Goal: Navigation & Orientation: Find specific page/section

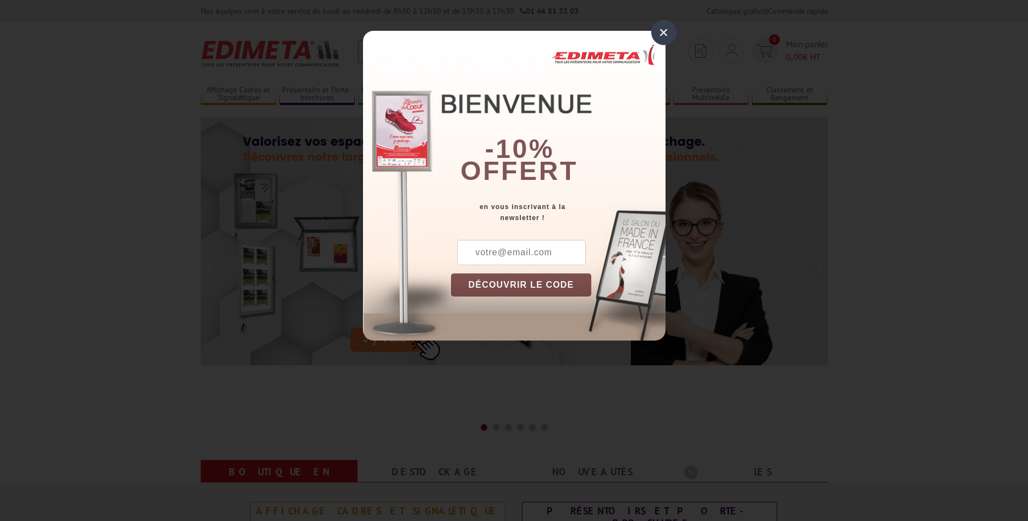
click at [667, 30] on div "×" at bounding box center [663, 32] width 25 height 25
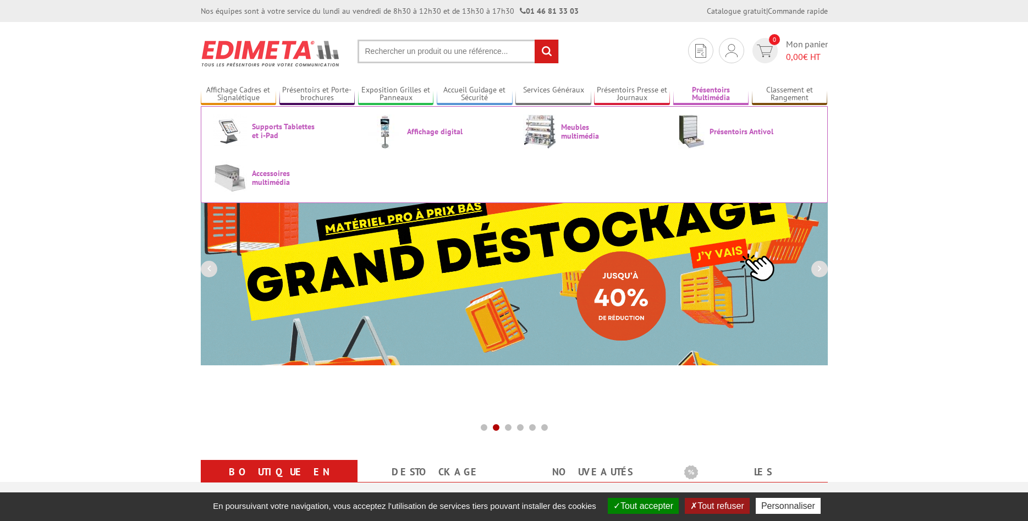
click at [714, 101] on link "Présentoirs Multimédia" at bounding box center [711, 94] width 76 height 18
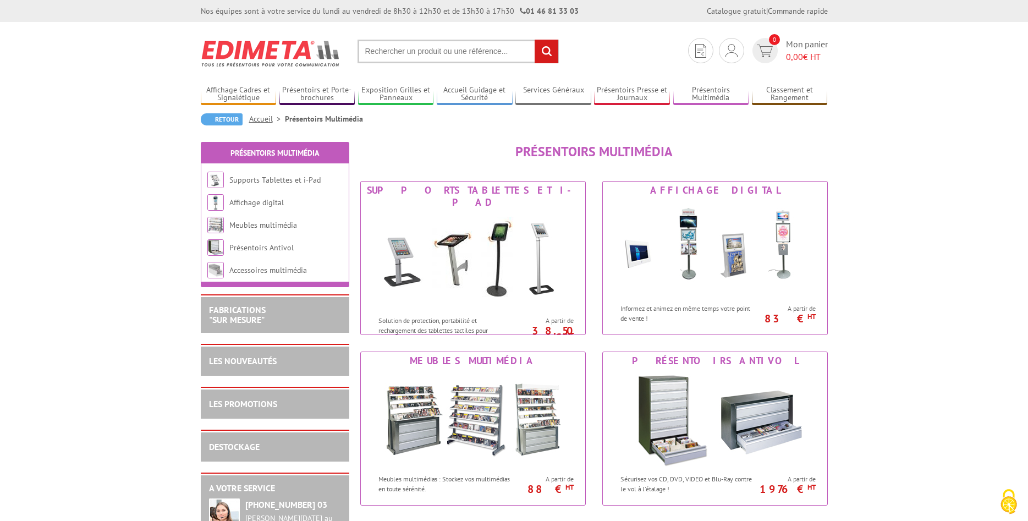
scroll to position [168, 0]
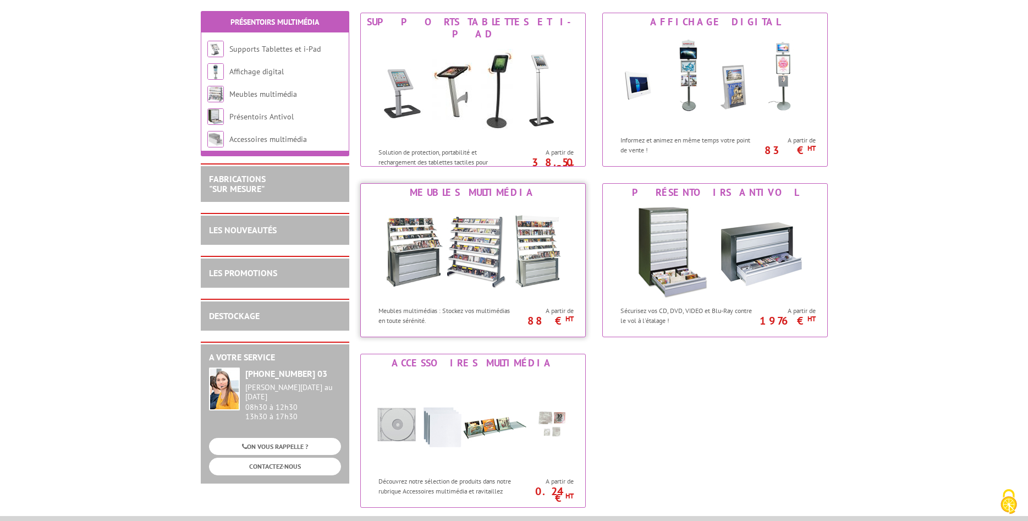
click at [475, 279] on img at bounding box center [472, 250] width 203 height 99
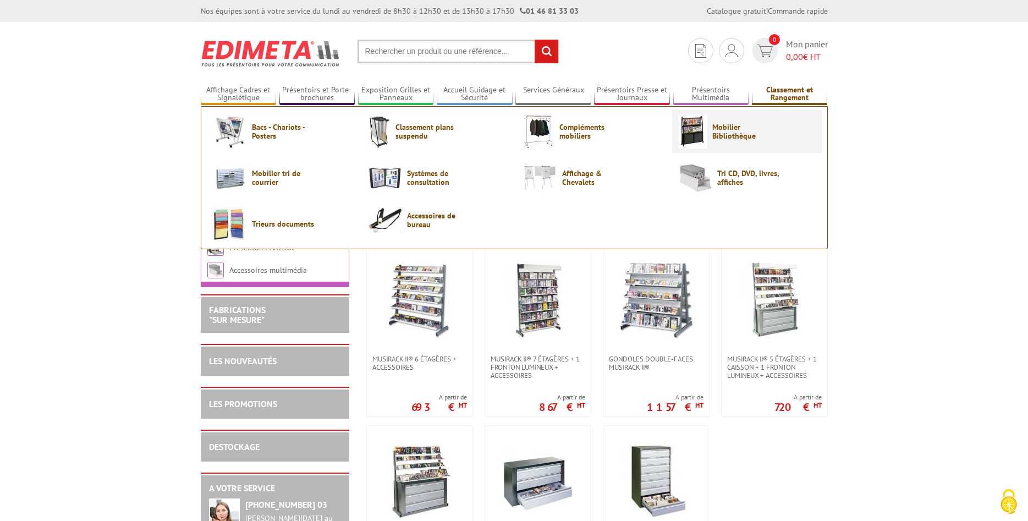
click at [740, 137] on span "Mobilier Bibliothèque" at bounding box center [745, 132] width 66 height 18
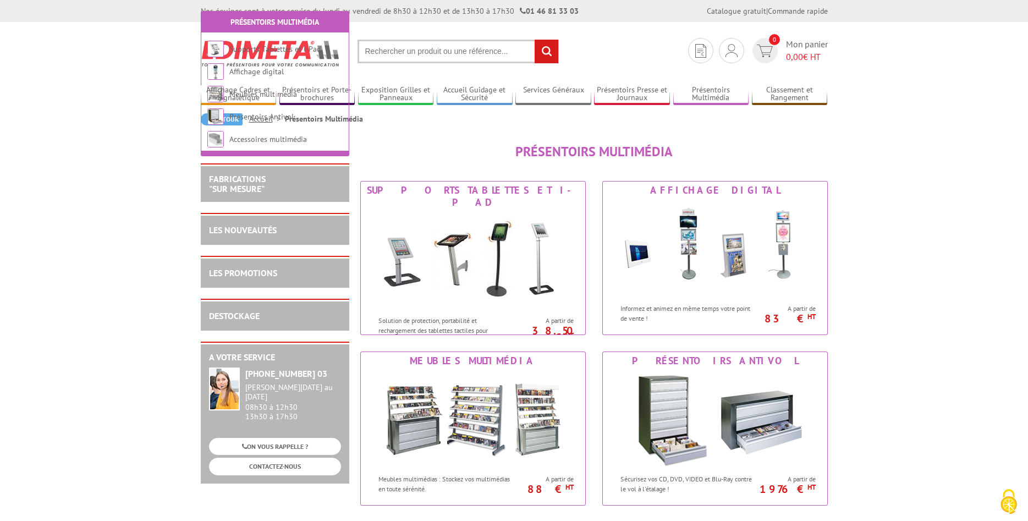
scroll to position [168, 0]
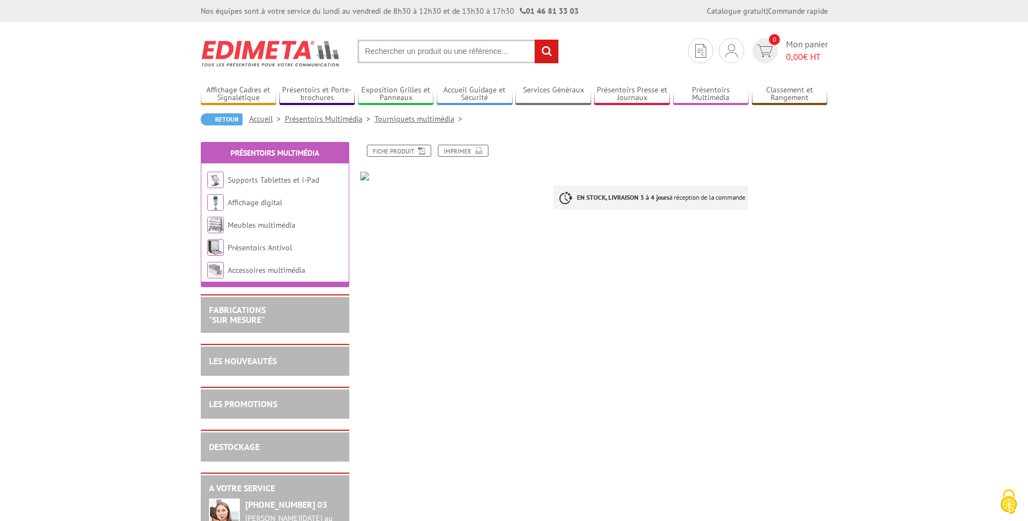
click at [367, 178] on img at bounding box center [452, 176] width 185 height 9
